Goal: Information Seeking & Learning: Learn about a topic

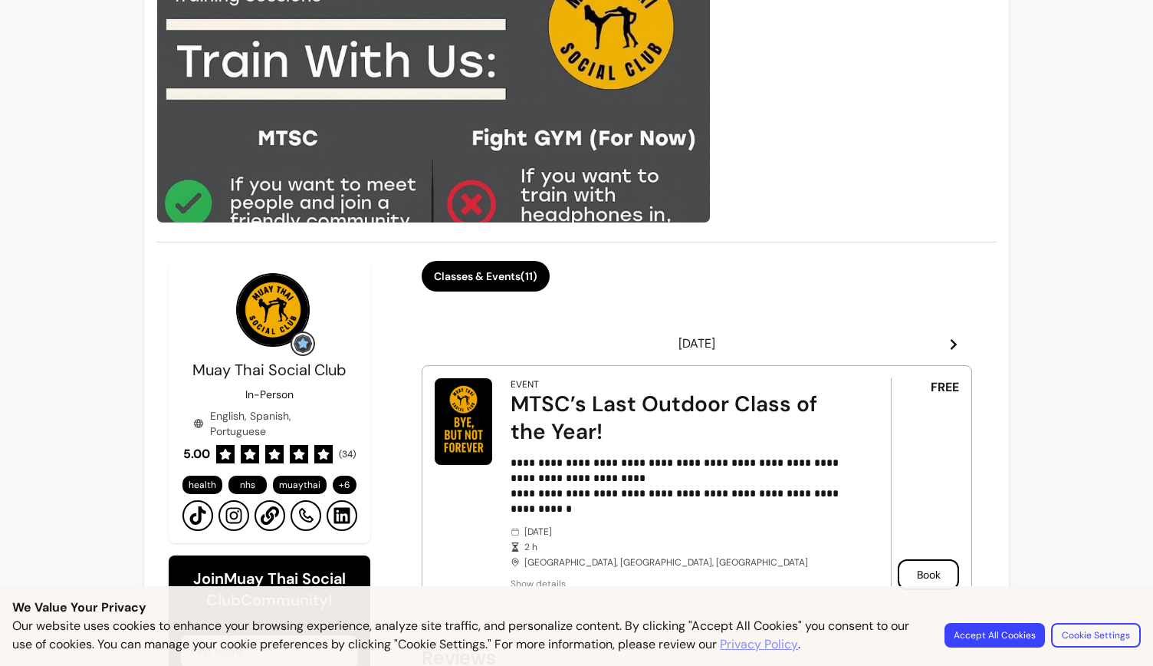
scroll to position [153, 0]
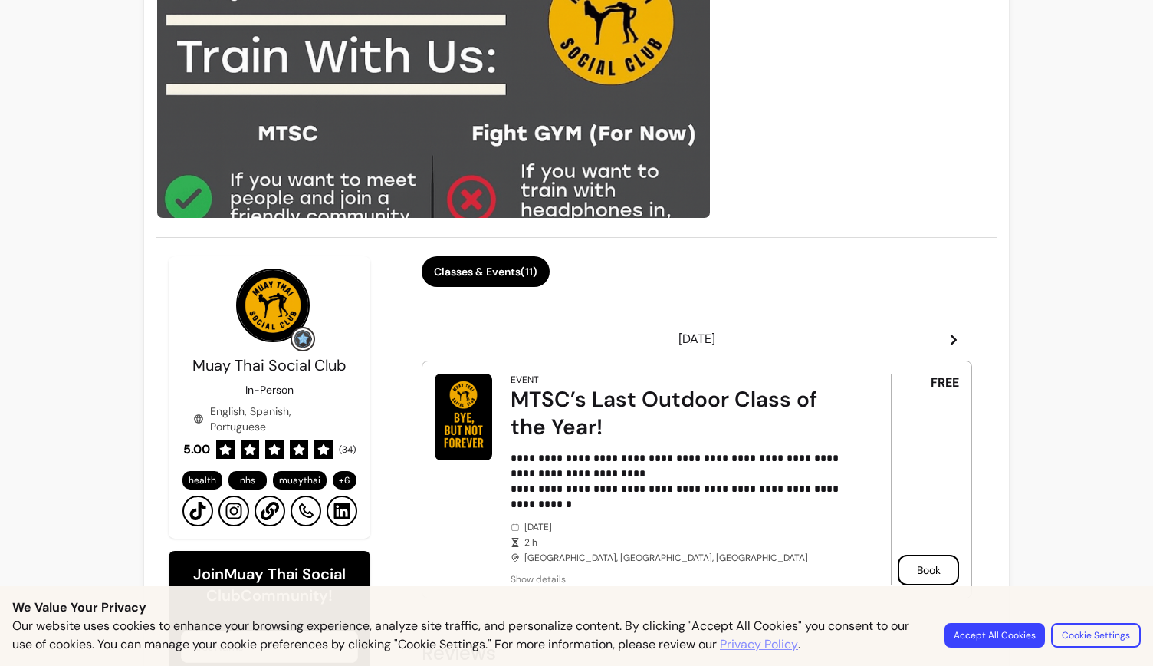
click at [371, 130] on img at bounding box center [433, 79] width 554 height 280
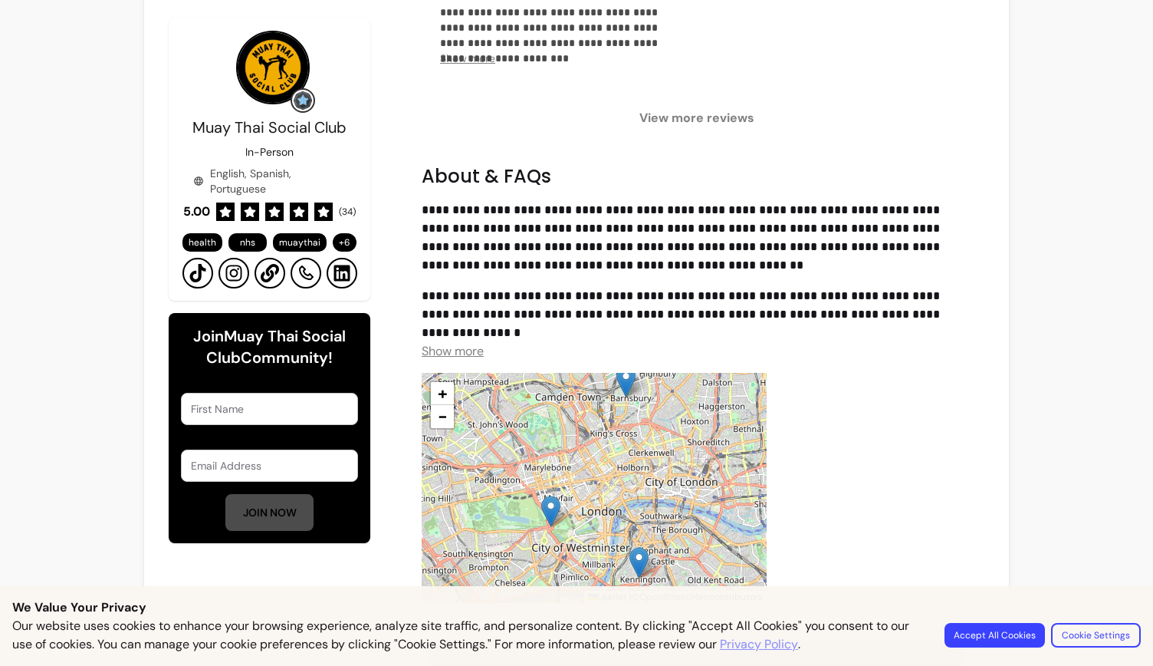
scroll to position [1303, 0]
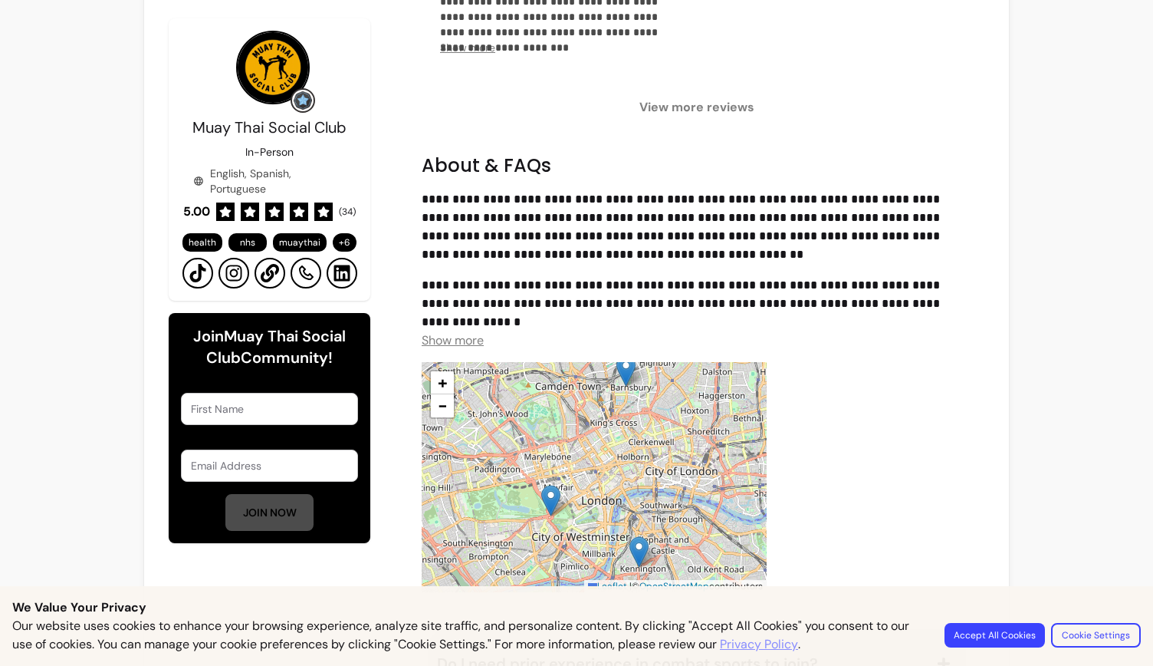
click at [451, 338] on span "Show more" at bounding box center [453, 340] width 62 height 16
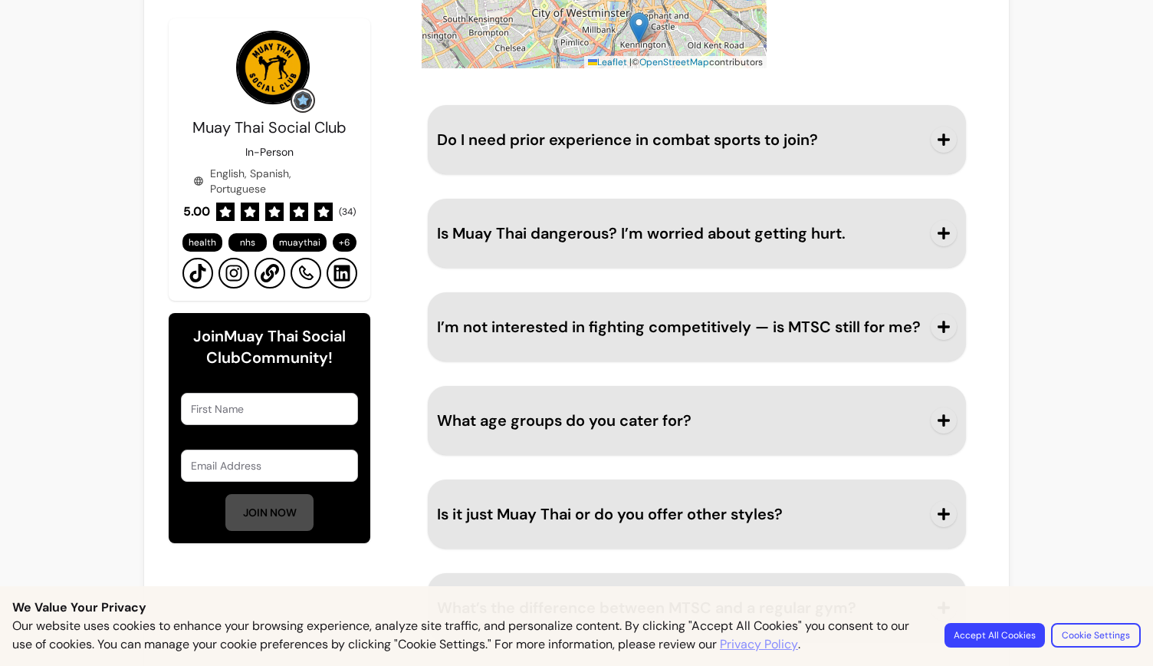
scroll to position [2607, 0]
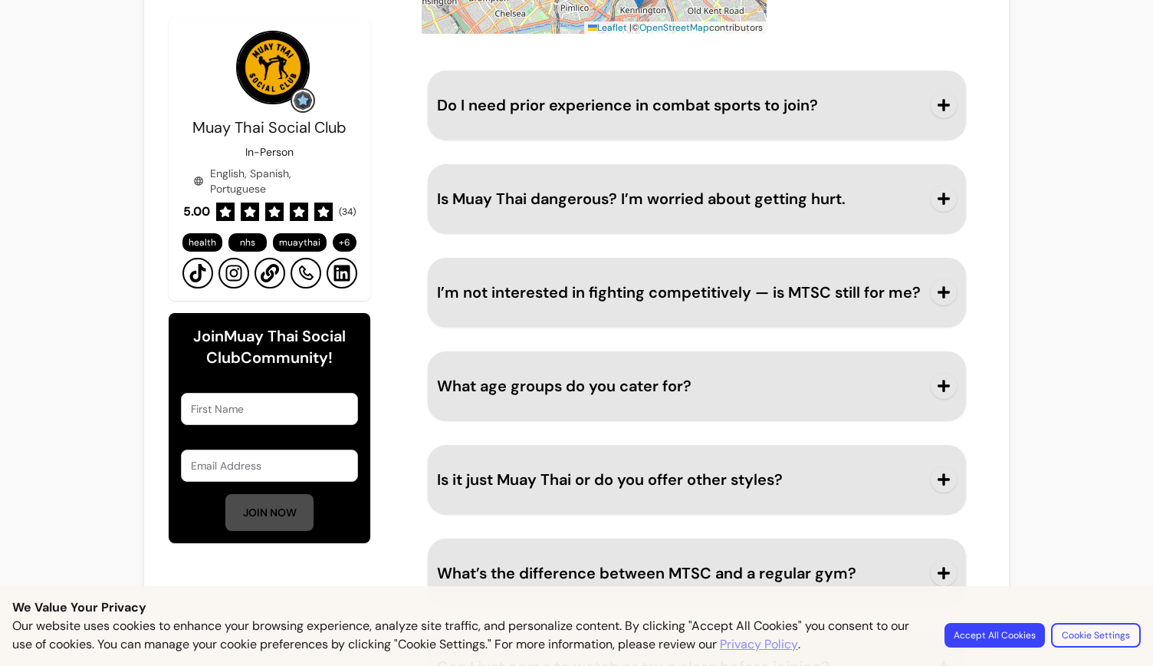
click at [879, 208] on button "Is Muay Thai dangerous? I’m worried about getting hurt." at bounding box center [697, 198] width 520 height 51
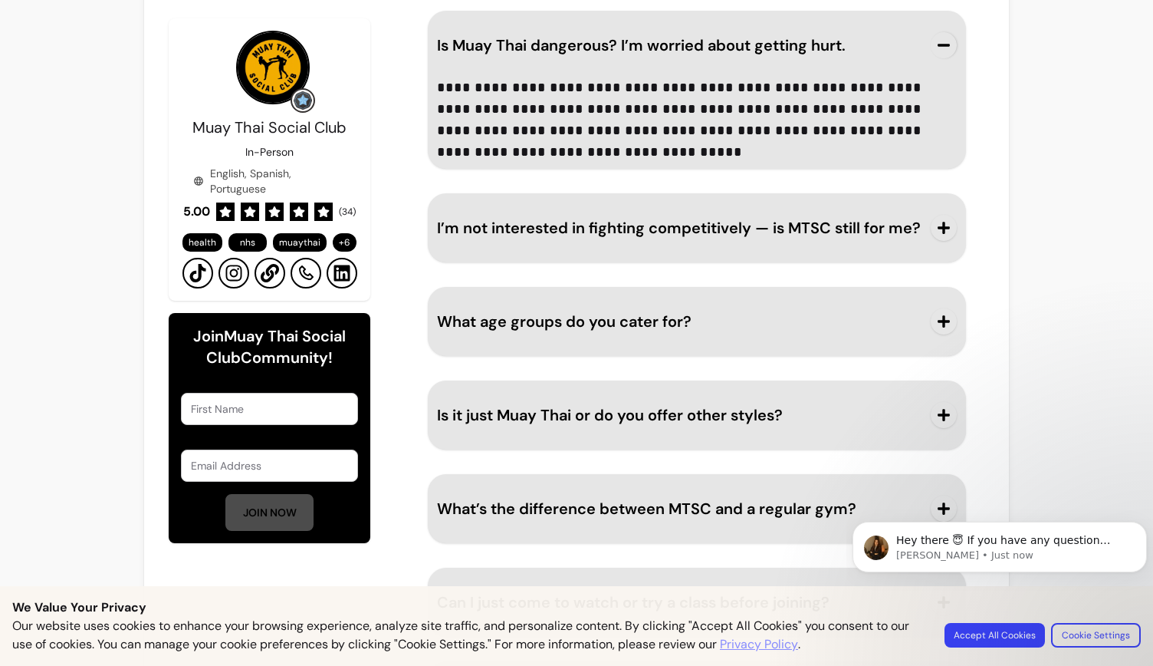
scroll to position [2863, 0]
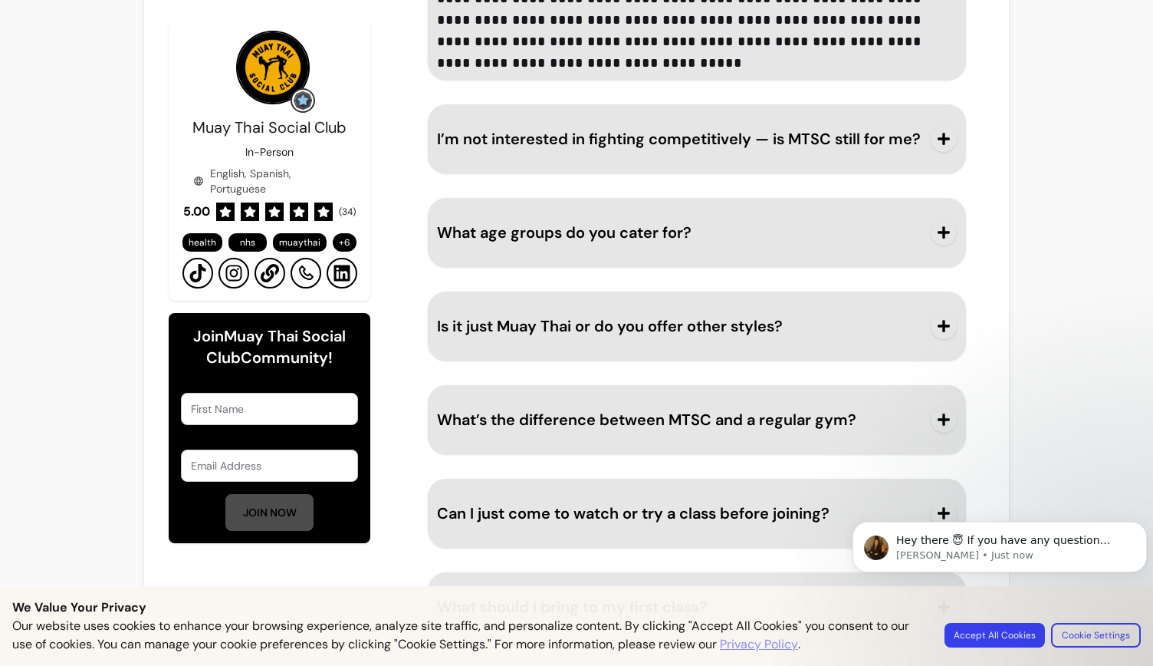
click at [938, 232] on icon "button" at bounding box center [944, 232] width 12 height 12
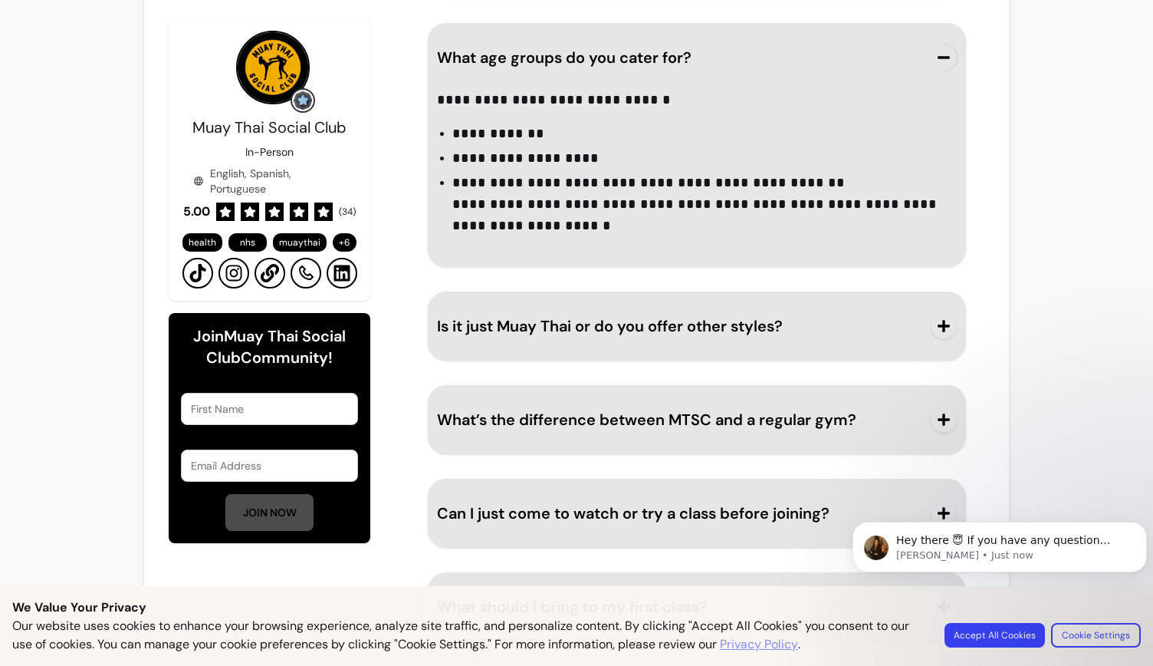
scroll to position [3038, 0]
click at [1012, 633] on body "Hey there 😇 If you have any question about what you can do with Fluum, I'm here…" at bounding box center [1000, 573] width 294 height 156
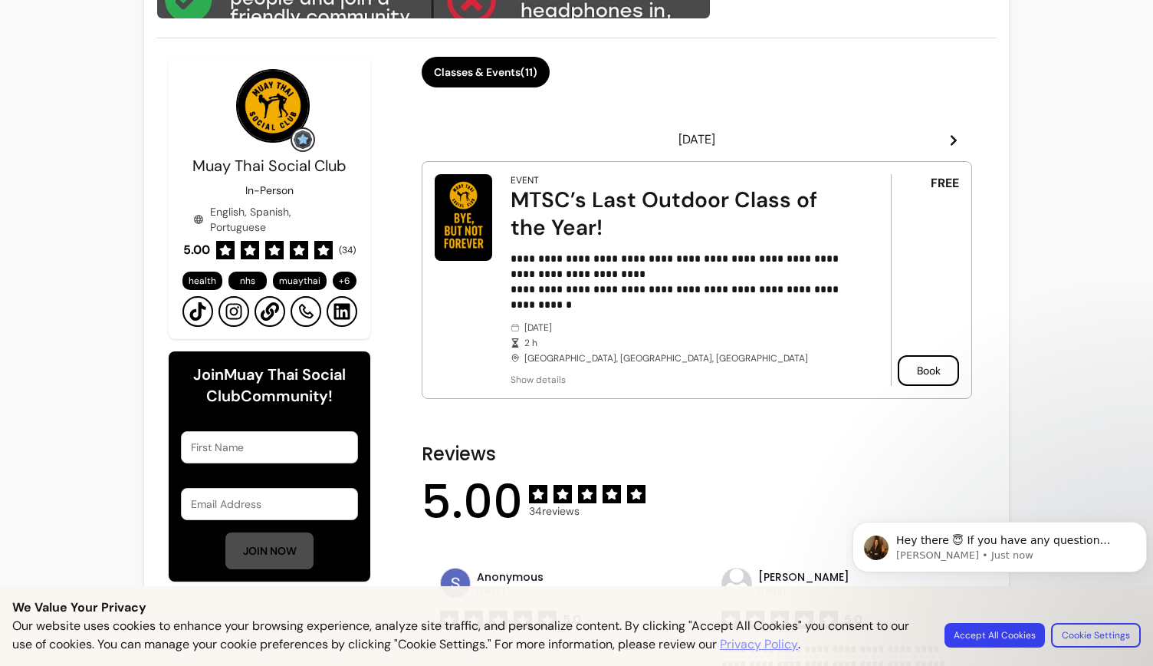
scroll to position [354, 0]
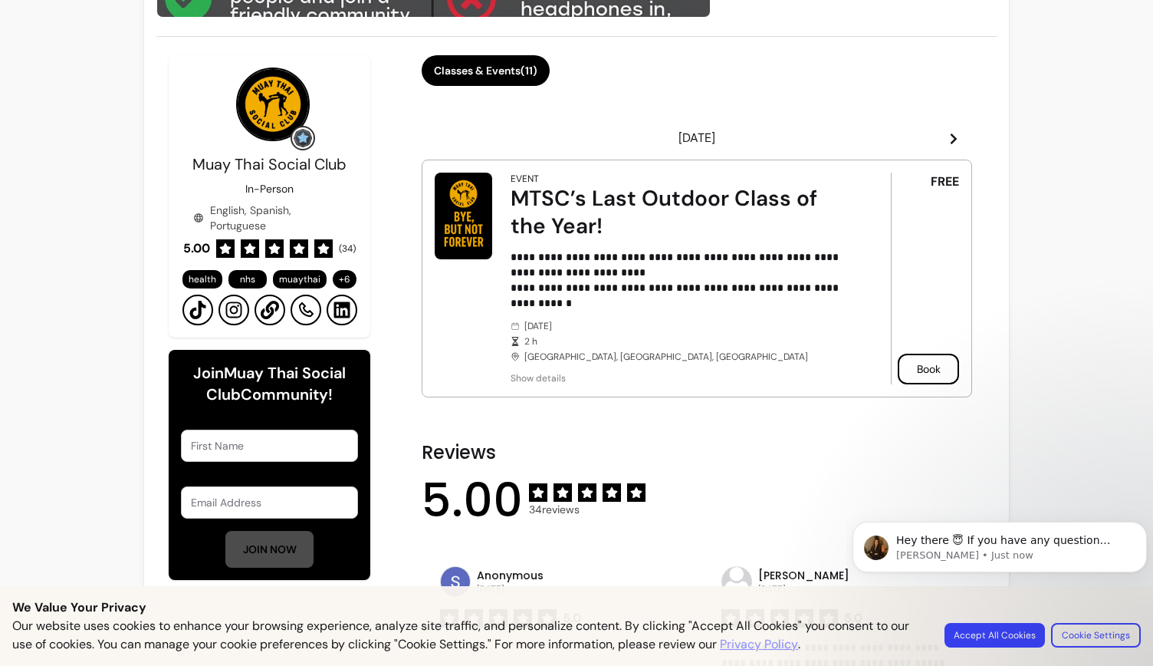
click at [948, 135] on icon at bounding box center [954, 139] width 12 height 12
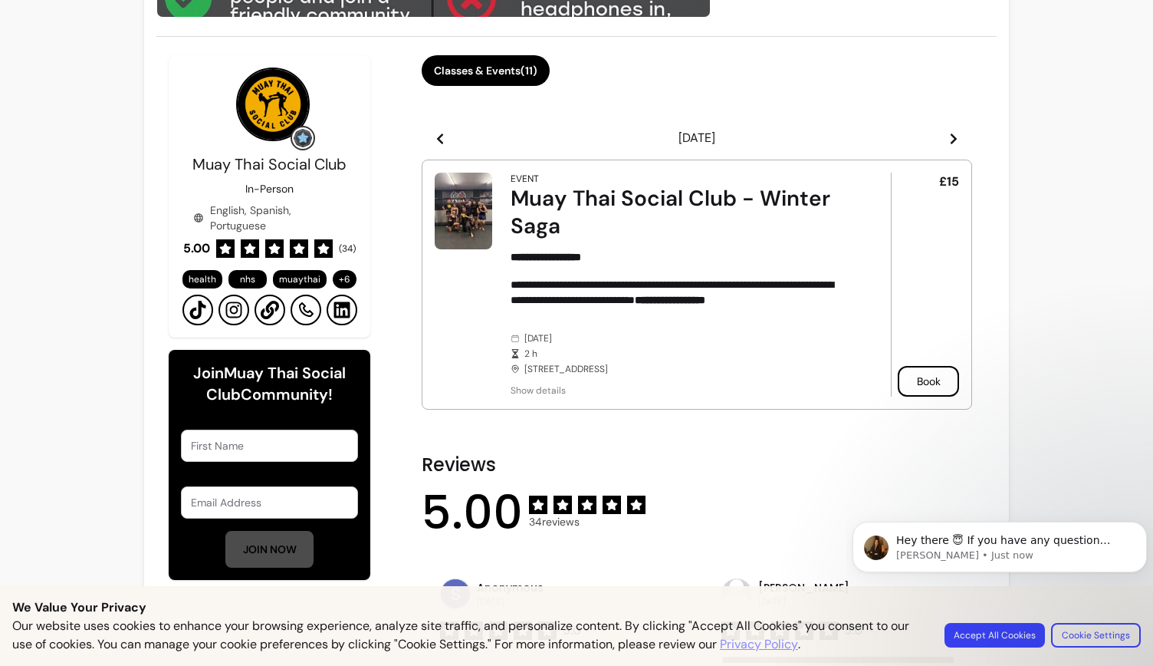
click at [705, 297] on strong "**********" at bounding box center [670, 299] width 71 height 11
click at [948, 136] on icon at bounding box center [954, 139] width 12 height 12
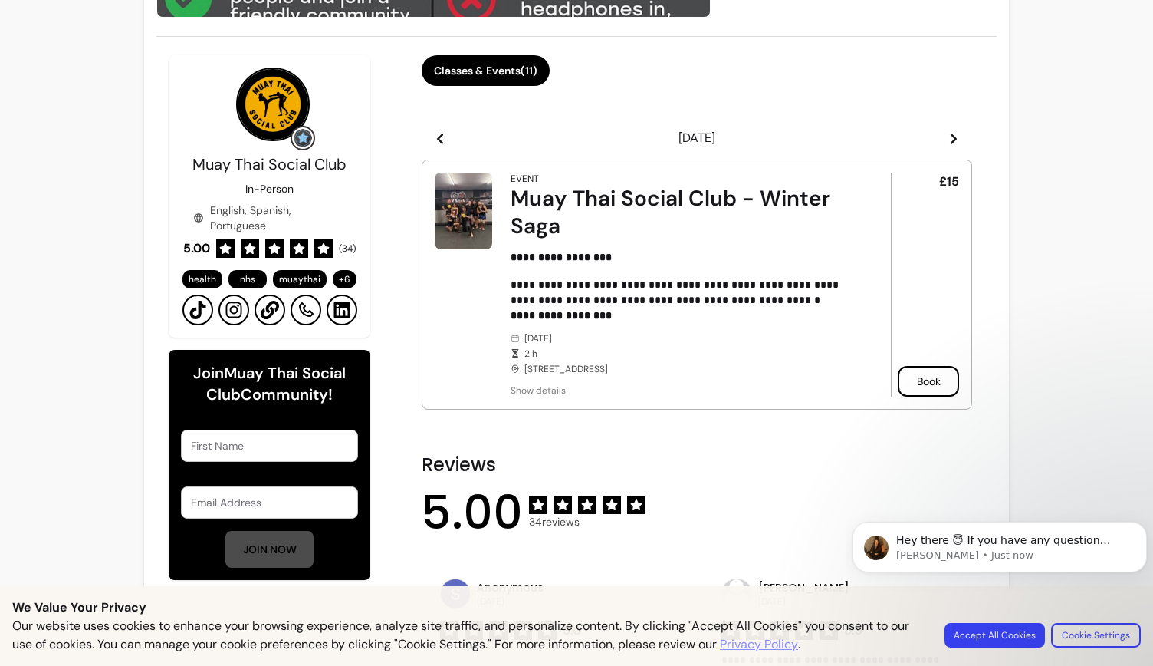
click at [948, 136] on icon at bounding box center [954, 139] width 12 height 12
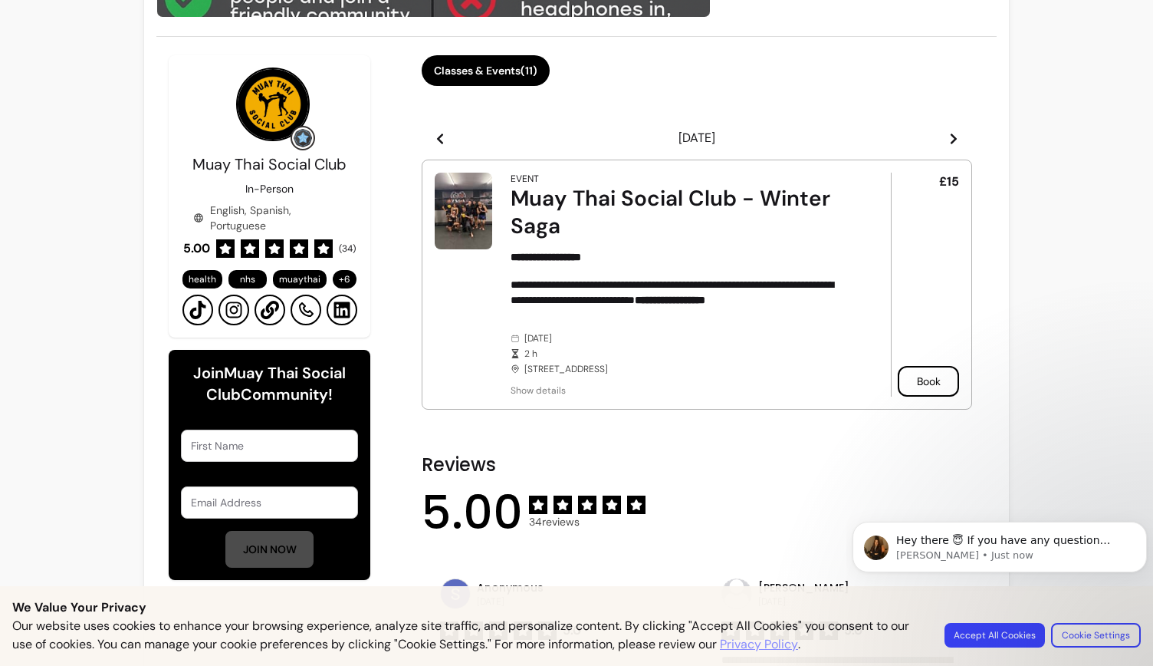
click at [464, 202] on img at bounding box center [464, 211] width 58 height 77
click at [235, 312] on icon at bounding box center [234, 310] width 18 height 18
